Goal: Information Seeking & Learning: Compare options

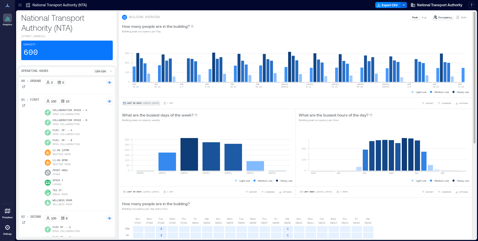
click at [137, 101] on button "Last 90 Days | [DATE] - [DATE]" at bounding box center [141, 103] width 38 height 5
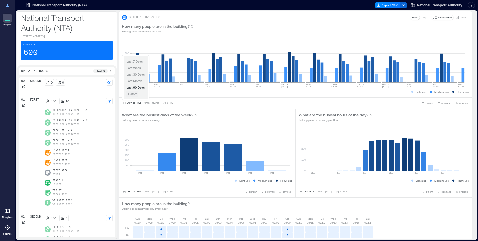
click at [132, 92] on span "Custom" at bounding box center [132, 94] width 11 height 4
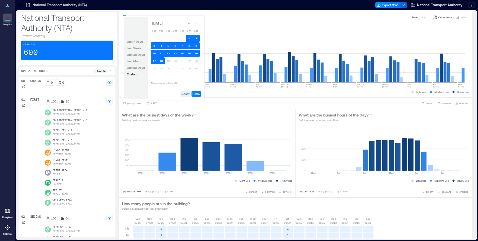
click at [187, 92] on span "Reset" at bounding box center [186, 94] width 8 height 4
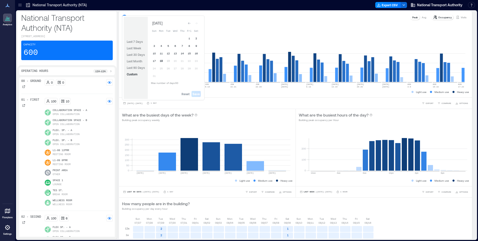
click at [162, 61] on button "18" at bounding box center [161, 60] width 7 height 7
click at [198, 93] on span "Save" at bounding box center [196, 94] width 7 height 4
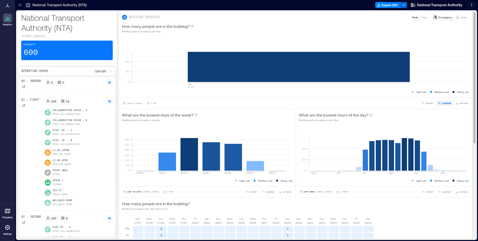
click at [442, 103] on span "COMPARE" at bounding box center [447, 103] width 10 height 3
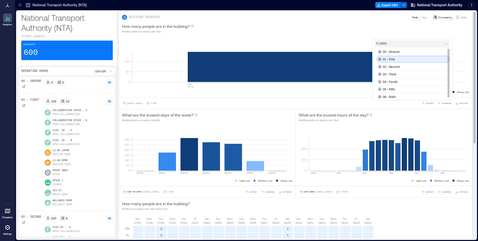
click at [400, 58] on div "01 - First" at bounding box center [414, 59] width 74 height 7
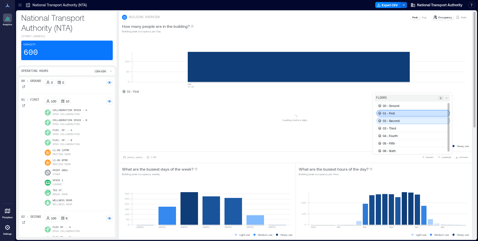
click at [395, 120] on p "02 - Second" at bounding box center [391, 121] width 17 height 4
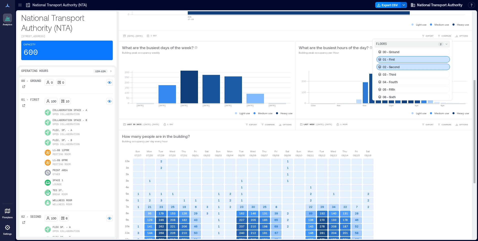
scroll to position [274, 0]
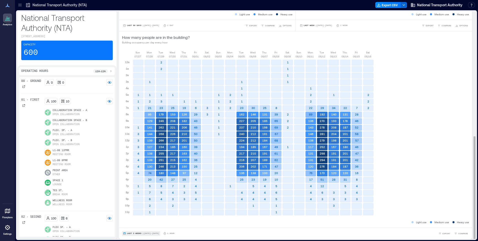
click at [134, 233] on span "Last 3 Weeks" at bounding box center [134, 233] width 15 height 0
click at [135, 224] on span "Custom" at bounding box center [132, 224] width 11 height 4
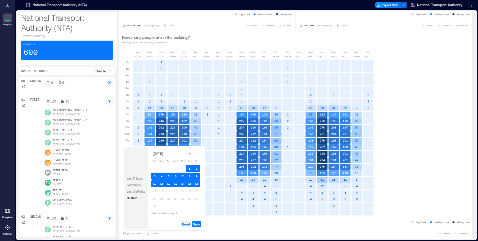
click at [186, 224] on span "Reset" at bounding box center [186, 224] width 8 height 4
click at [170, 191] on button "19" at bounding box center [168, 190] width 7 height 7
click at [196, 224] on span "Save" at bounding box center [196, 224] width 7 height 4
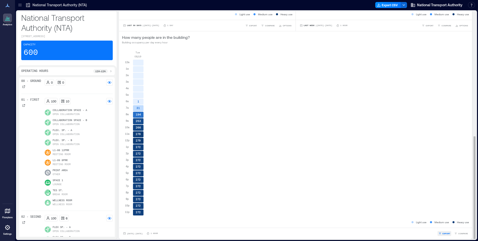
click at [443, 233] on span "EXPORT" at bounding box center [447, 233] width 8 height 3
click at [459, 233] on span "COMPARE" at bounding box center [464, 233] width 10 height 3
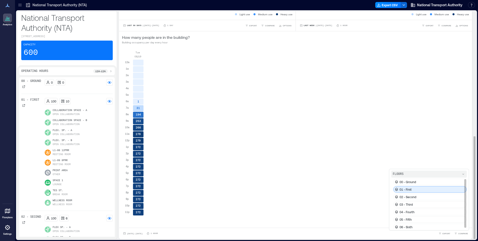
click at [408, 189] on p "01 - First" at bounding box center [406, 189] width 12 height 4
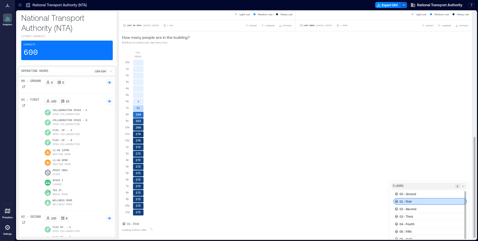
scroll to position [286, 0]
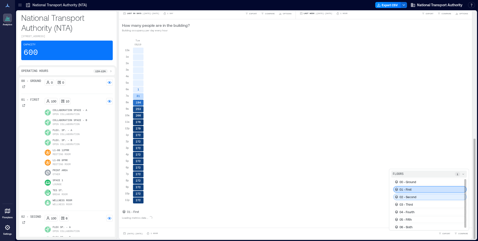
click at [410, 196] on p "02 - Second" at bounding box center [408, 197] width 17 height 4
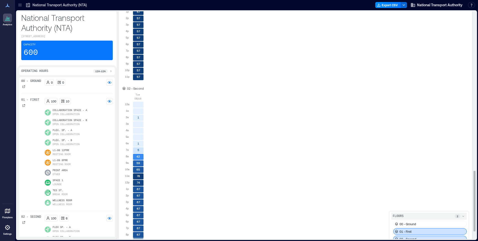
scroll to position [629, 0]
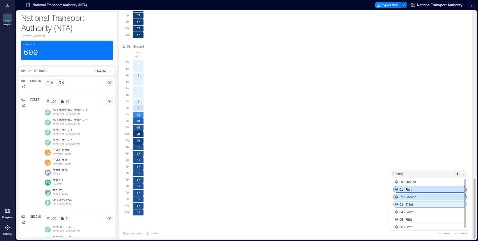
click at [416, 204] on div "03 - Third" at bounding box center [431, 204] width 74 height 7
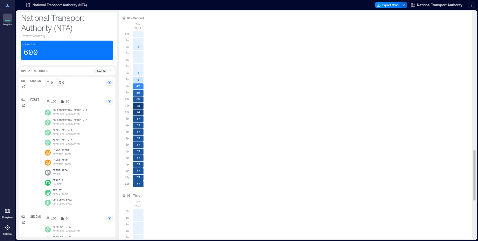
scroll to position [806, 0]
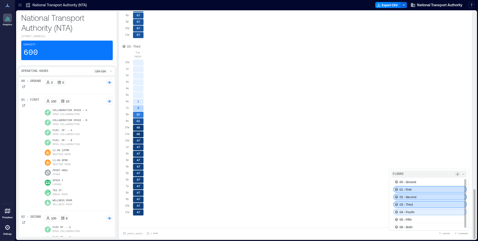
click at [415, 213] on div "04 - Fourth" at bounding box center [431, 211] width 74 height 7
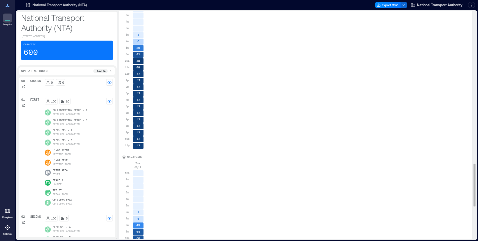
scroll to position [983, 0]
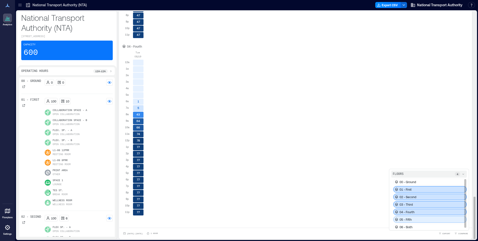
click at [416, 219] on div "05 - Fifth" at bounding box center [431, 219] width 74 height 7
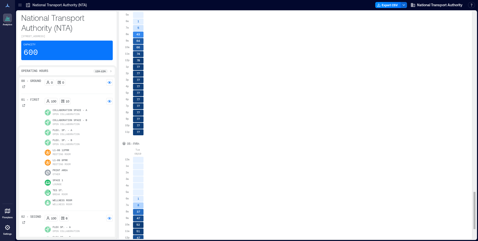
scroll to position [1160, 0]
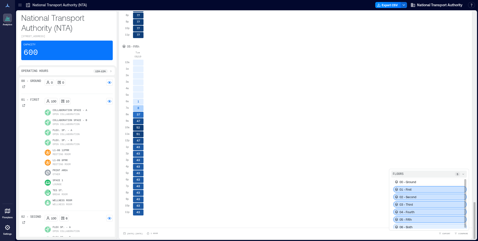
click at [415, 226] on div "06 - Sixth" at bounding box center [431, 226] width 74 height 7
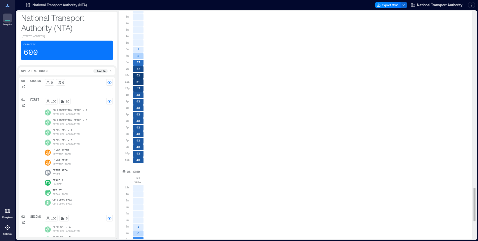
scroll to position [1337, 0]
